Goal: Complete application form

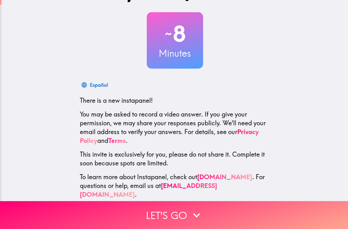
scroll to position [27, 0]
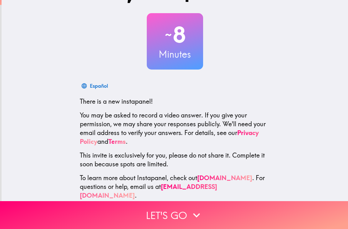
click at [258, 215] on button "Let's go" at bounding box center [174, 215] width 348 height 28
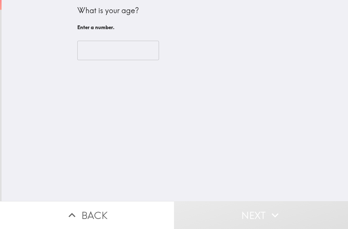
click at [138, 59] on input "number" at bounding box center [118, 50] width 82 height 19
click at [131, 57] on input "number" at bounding box center [118, 50] width 82 height 19
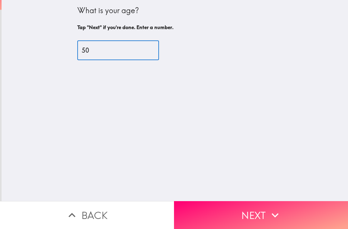
type input "50"
click at [289, 82] on div "What is your age? Tap "Next" if you're done. Enter a number. 50 ​" at bounding box center [175, 100] width 347 height 201
click at [296, 215] on button "Next" at bounding box center [261, 215] width 174 height 28
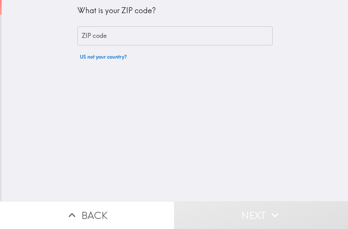
click at [247, 36] on input "ZIP code" at bounding box center [174, 35] width 195 height 19
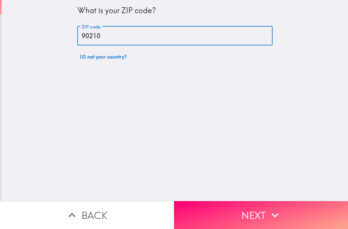
type input "90210"
click at [310, 81] on div "What is your ZIP code? ZIP code 90210 ZIP code US not your country?" at bounding box center [175, 100] width 347 height 201
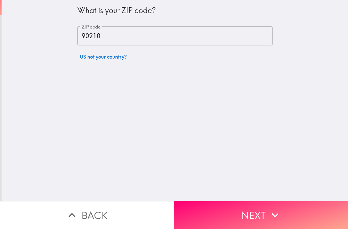
click at [290, 216] on button "Next" at bounding box center [261, 215] width 174 height 28
